Goal: Check status: Check status

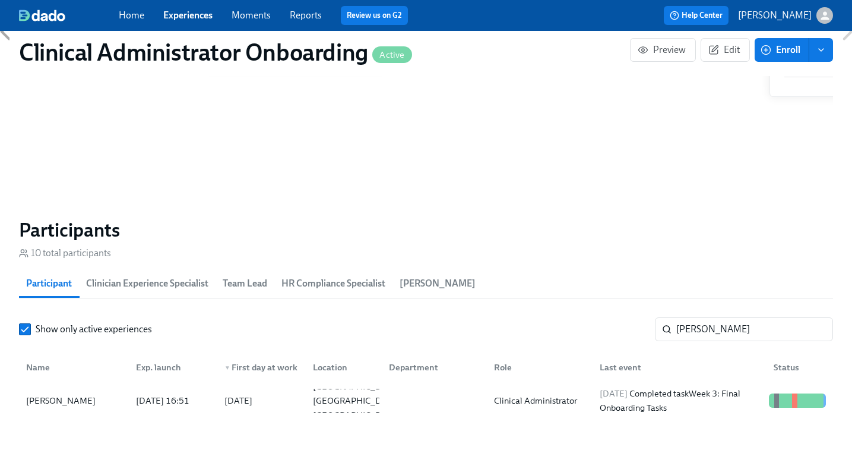
scroll to position [0, 4807]
click at [187, 14] on link "Experiences" at bounding box center [187, 15] width 49 height 11
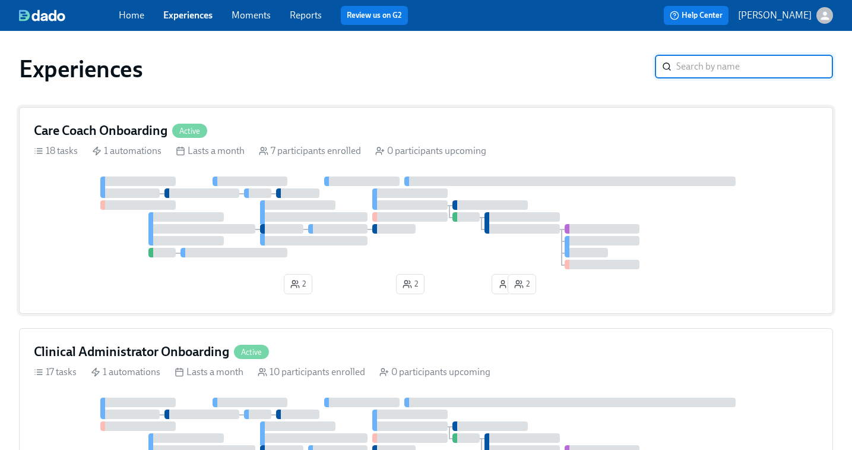
click at [538, 265] on div at bounding box center [426, 222] width 785 height 93
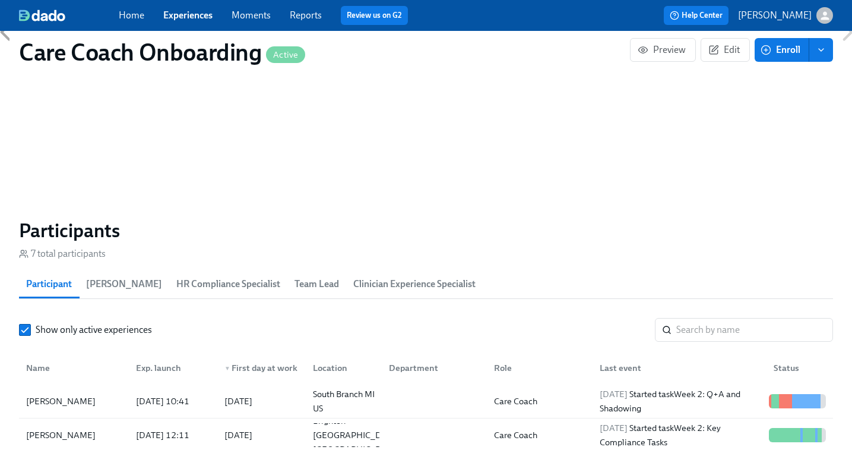
scroll to position [867, 0]
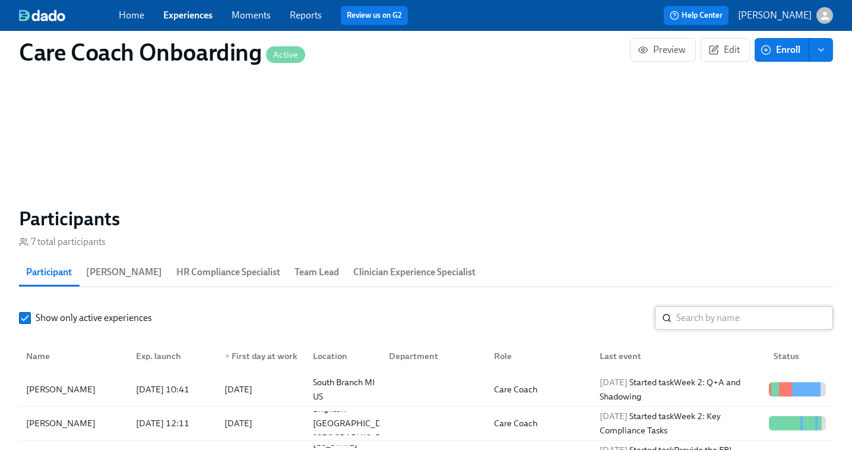
click at [679, 320] on input "search" at bounding box center [755, 318] width 157 height 24
paste input "[PERSON_NAME]"
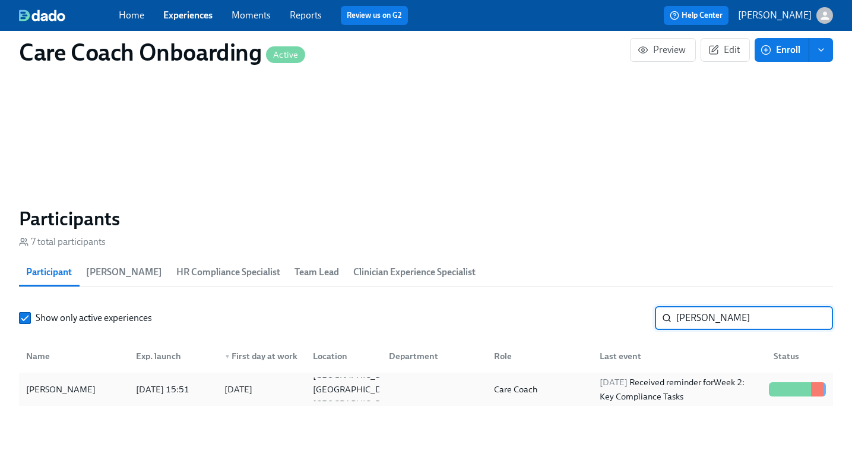
type input "[PERSON_NAME]"
click at [506, 387] on div "Care Coach" at bounding box center [515, 389] width 53 height 14
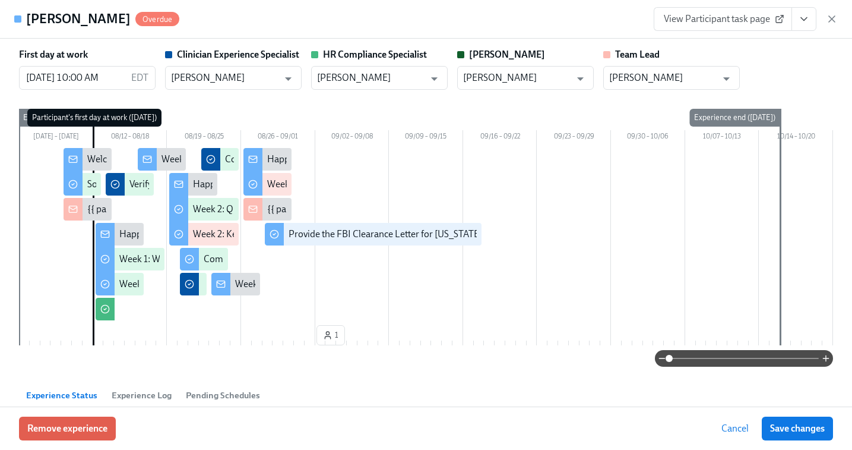
click at [713, 13] on span "View Participant task page" at bounding box center [723, 19] width 118 height 12
click at [836, 14] on icon "button" at bounding box center [832, 19] width 12 height 12
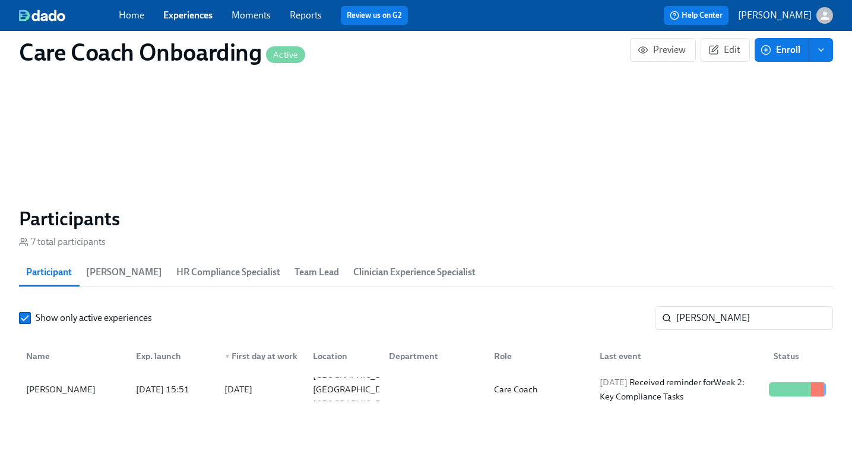
click at [189, 14] on link "Experiences" at bounding box center [187, 15] width 49 height 11
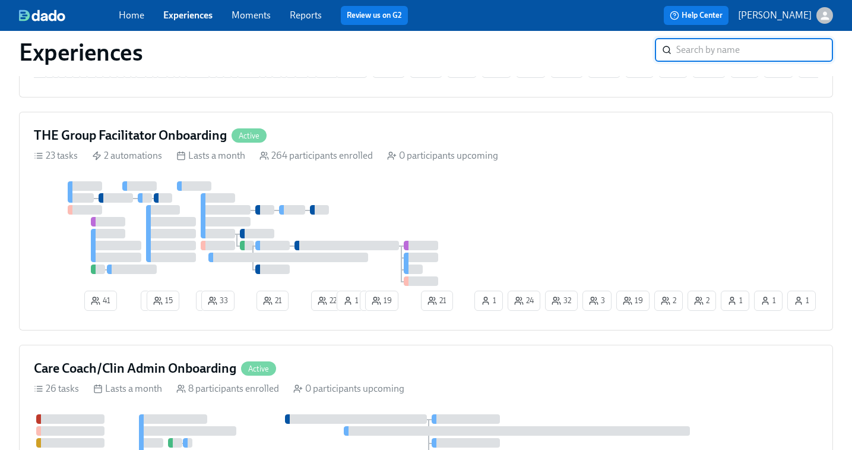
scroll to position [971, 0]
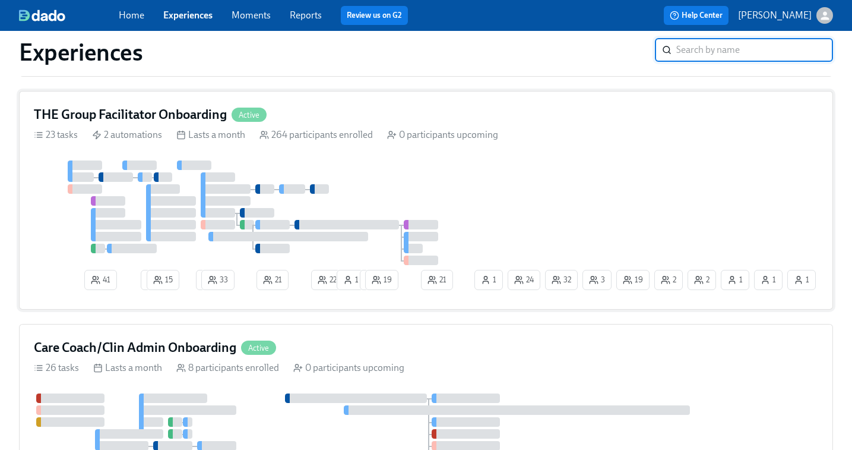
click at [513, 219] on div "41 2 15 2 33 21 22 1 1 19 2 19 32 1 3 2 24 1 1 21 1" at bounding box center [426, 227] width 785 height 134
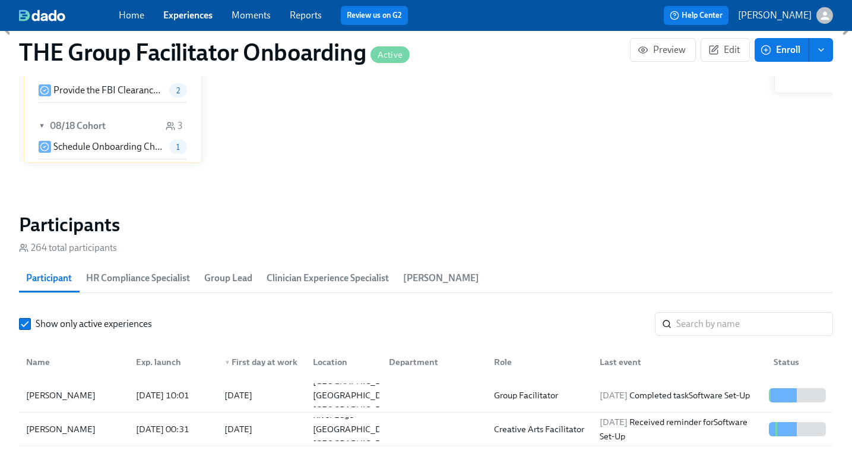
scroll to position [931, 0]
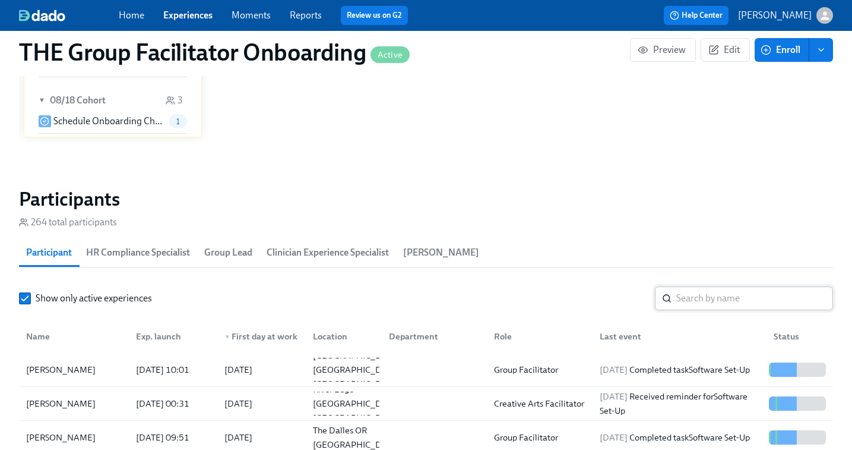
click at [693, 298] on input "search" at bounding box center [755, 298] width 157 height 24
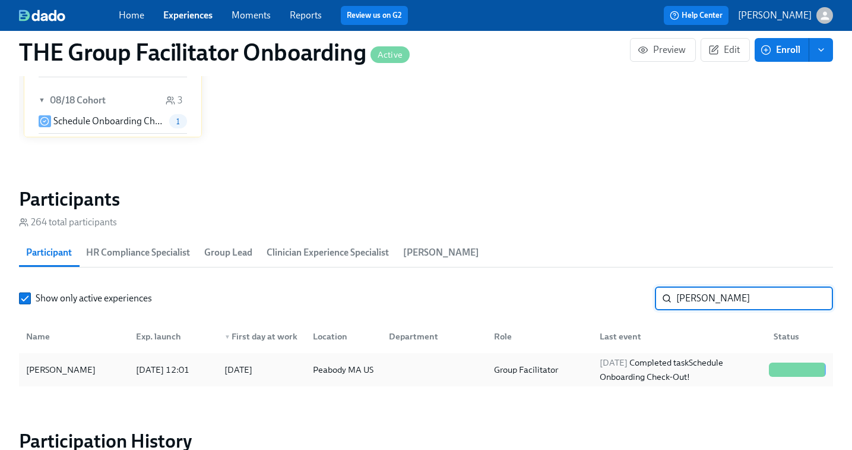
type input "[PERSON_NAME]"
click at [519, 362] on div "Group Facilitator" at bounding box center [526, 369] width 74 height 14
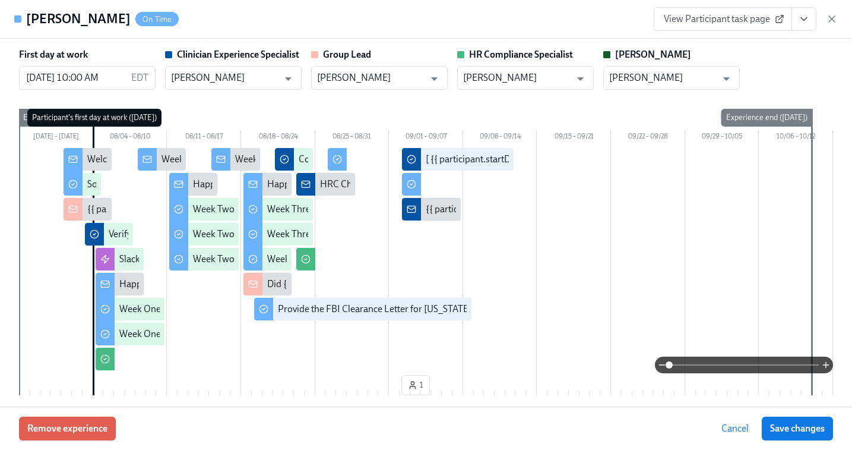
click at [735, 21] on span "View Participant task page" at bounding box center [723, 19] width 118 height 12
click at [804, 20] on icon "View task page" at bounding box center [804, 19] width 6 height 3
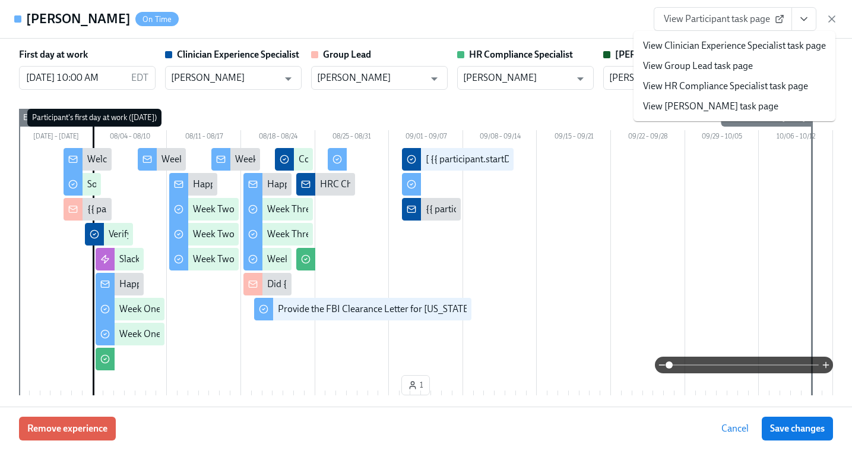
click at [735, 46] on link "View Clinician Experience Specialist task page" at bounding box center [734, 45] width 183 height 13
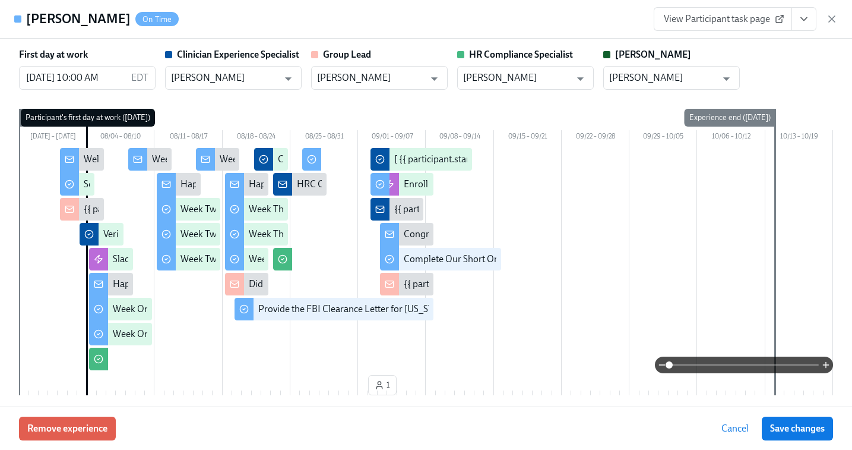
scroll to position [0, 18696]
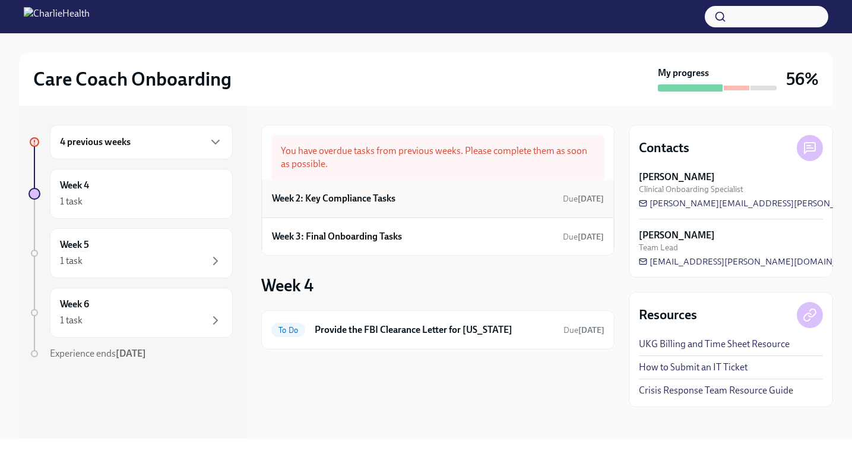
click at [412, 196] on div "Week 2: Key Compliance Tasks Due 8 days ago" at bounding box center [438, 198] width 332 height 18
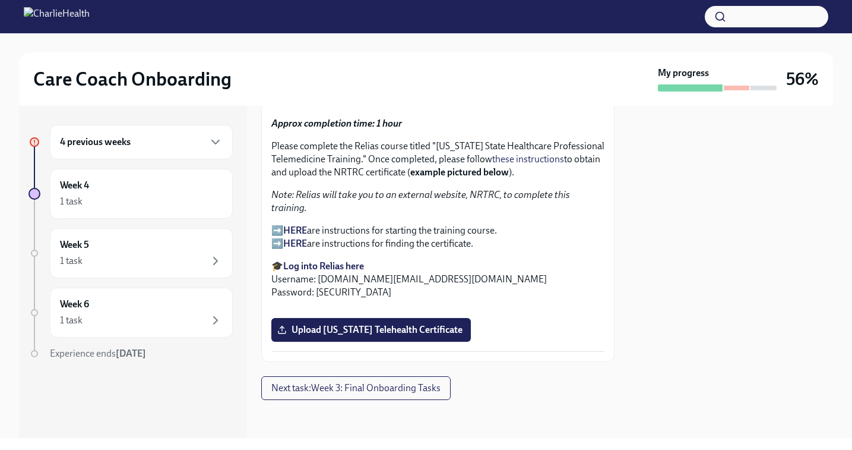
scroll to position [2120, 0]
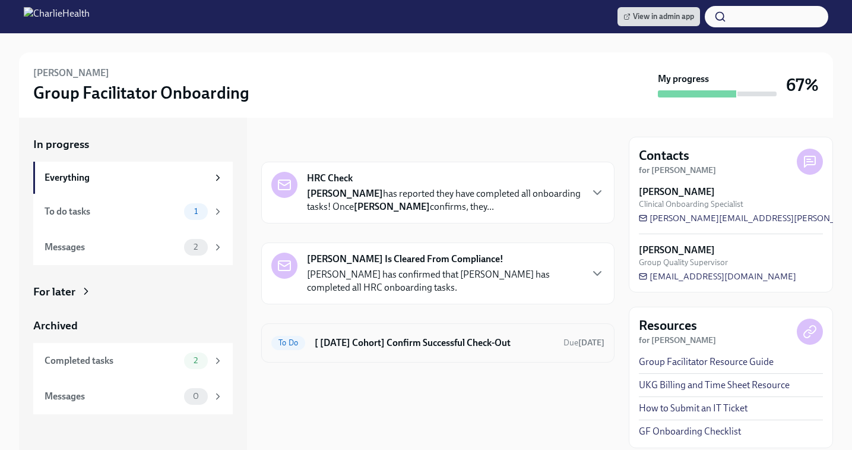
click at [379, 343] on h6 "[ [DATE] Cohort] Confirm Successful Check-Out" at bounding box center [434, 342] width 239 height 13
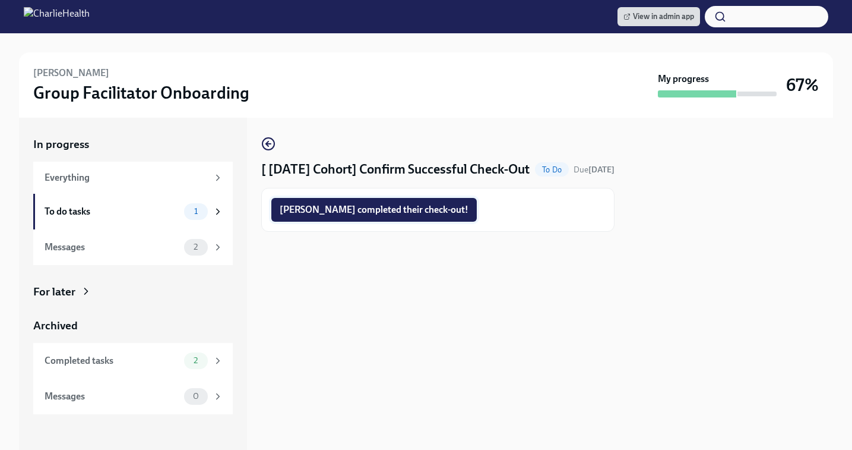
click at [366, 216] on span "Sergei completed their check-out!" at bounding box center [374, 210] width 189 height 12
